Goal: Task Accomplishment & Management: Use online tool/utility

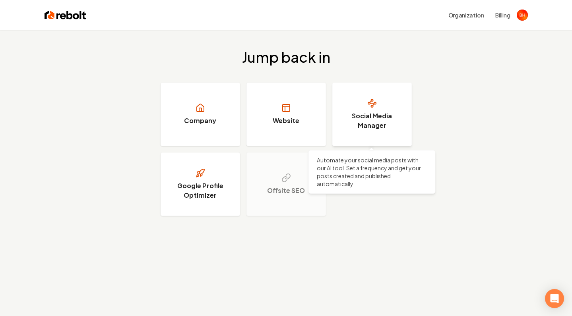
click at [357, 124] on h3 "Social Media Manager" at bounding box center [372, 120] width 60 height 19
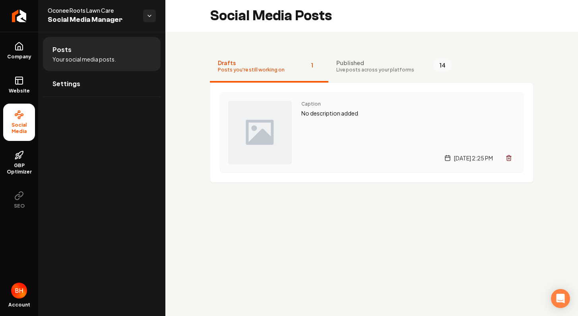
click at [272, 120] on img "Main content area" at bounding box center [260, 133] width 64 height 64
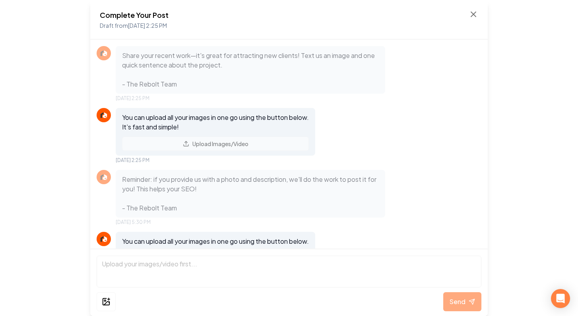
scroll to position [45, 0]
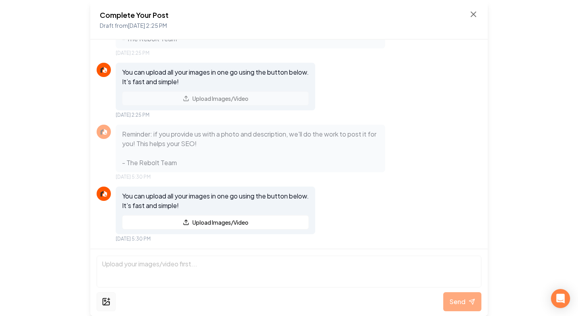
click at [106, 302] on icon at bounding box center [106, 302] width 9 height 10
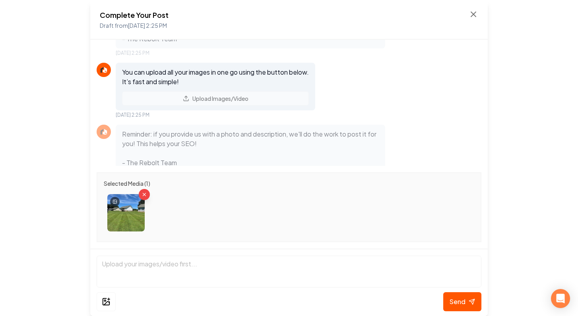
click at [138, 217] on img at bounding box center [125, 212] width 37 height 37
click at [137, 217] on img at bounding box center [125, 212] width 37 height 37
click at [101, 300] on button at bounding box center [106, 301] width 19 height 19
click at [189, 195] on icon "Remove image" at bounding box center [189, 194] width 6 height 6
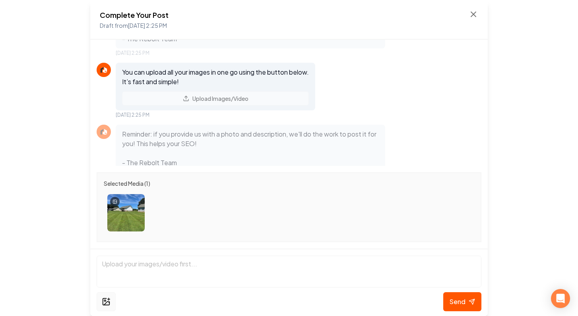
click at [110, 301] on icon at bounding box center [106, 302] width 9 height 10
click at [110, 296] on button at bounding box center [106, 301] width 19 height 19
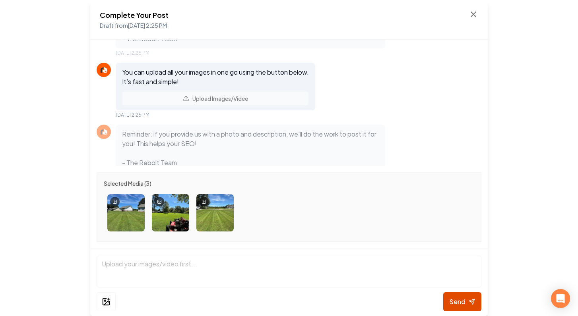
click at [454, 297] on span "Send" at bounding box center [457, 302] width 16 height 10
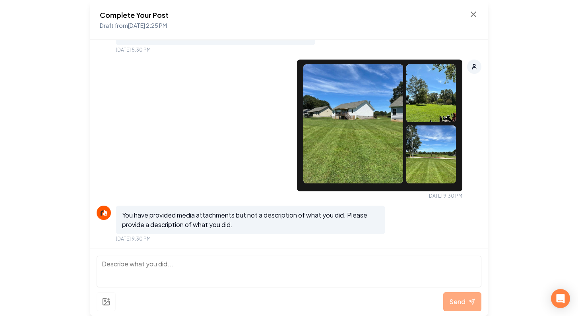
scroll to position [234, 0]
click at [229, 273] on textarea at bounding box center [289, 272] width 385 height 32
type textarea "The lawns are loving this weather."
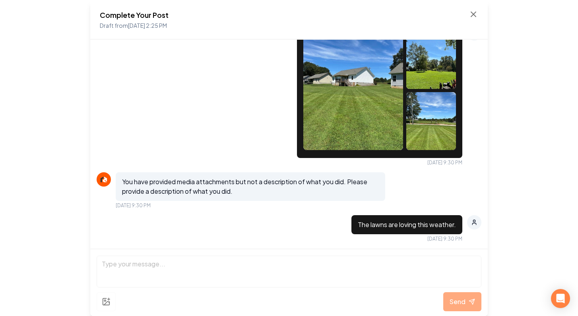
scroll to position [339, 0]
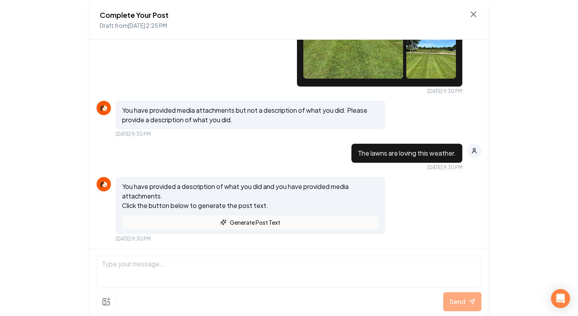
click at [240, 226] on button "Generate Post Text" at bounding box center [250, 222] width 257 height 14
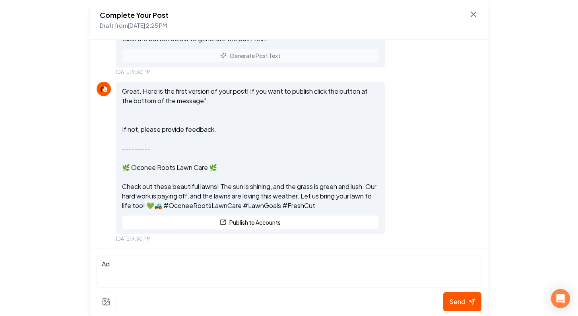
type textarea "A"
type textarea "t"
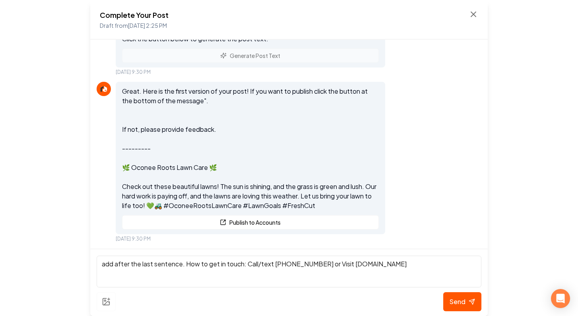
type textarea "add after the last sentence. How to get in touch: Call/text [PHONE_NUMBER] or V…"
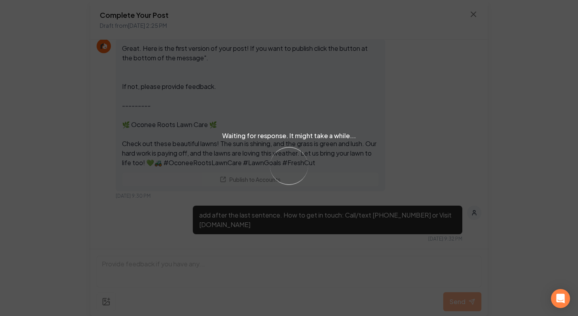
scroll to position [697, 0]
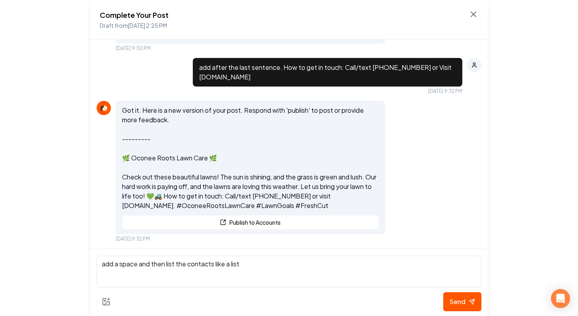
type textarea "add a space and then list the contacts like a list"
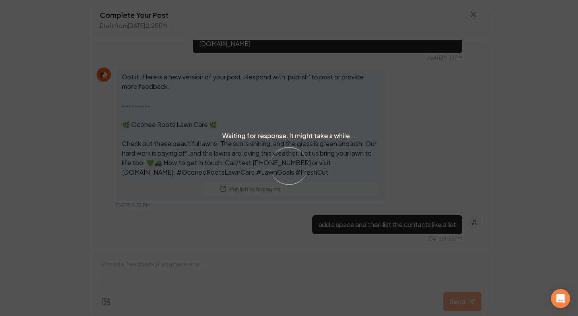
scroll to position [926, 0]
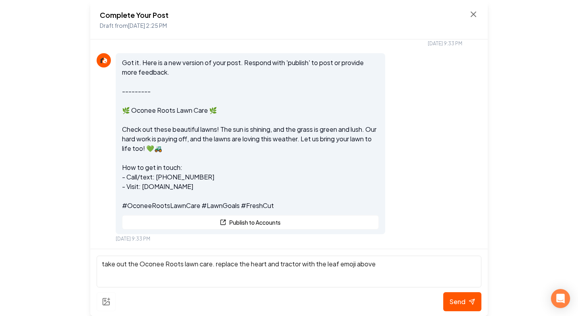
type textarea "take out the Oconee Roots lawn care. replace the heart and tractor with the lea…"
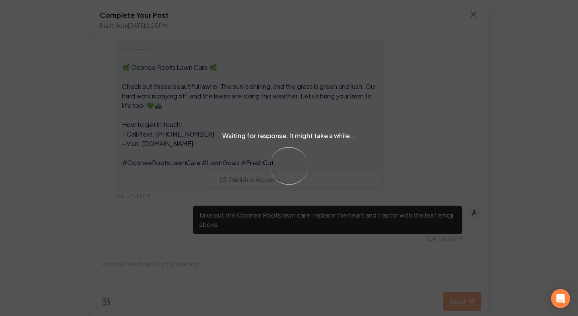
scroll to position [1145, 0]
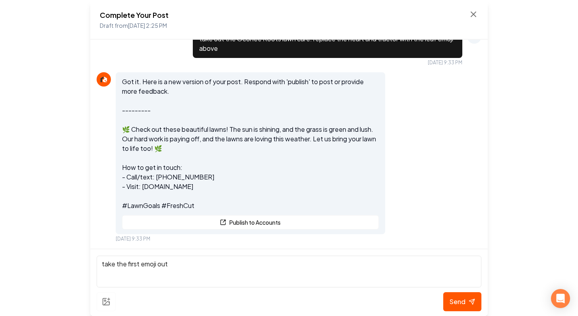
type textarea "take the first emoji out"
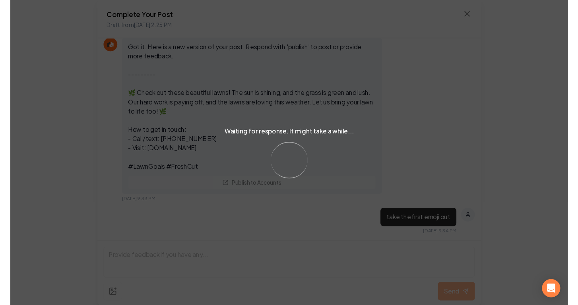
scroll to position [1355, 0]
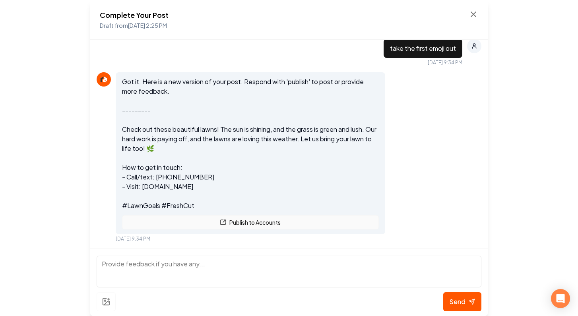
click at [265, 220] on button "Publish to Accounts" at bounding box center [250, 222] width 257 height 14
